Goal: Task Accomplishment & Management: Use online tool/utility

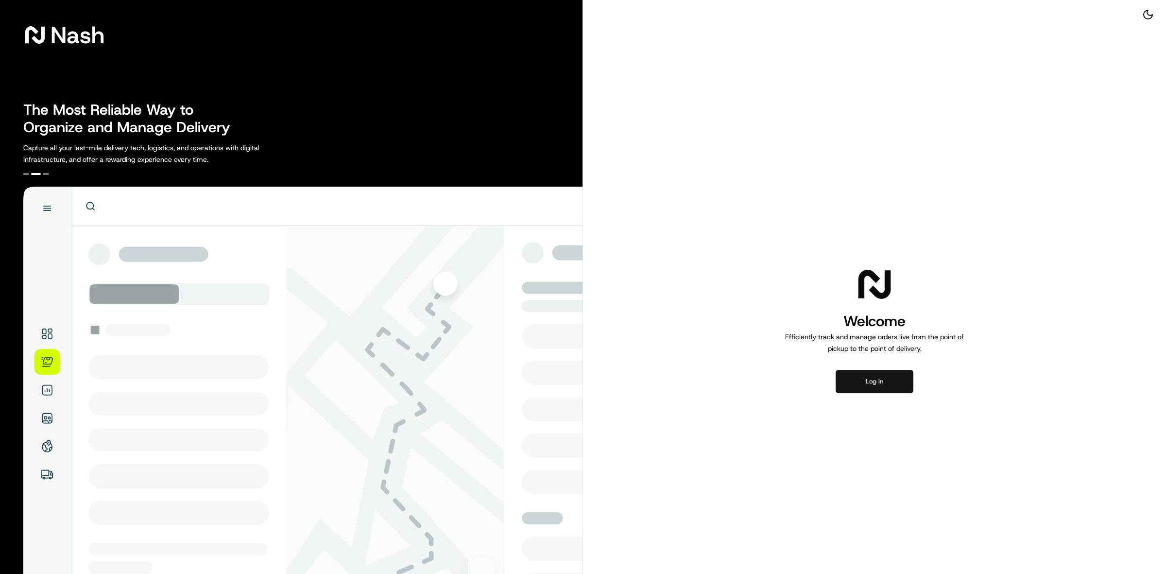
drag, startPoint x: 861, startPoint y: 375, endPoint x: 890, endPoint y: 376, distance: 28.7
click at [861, 375] on button "Log in" at bounding box center [875, 381] width 78 height 23
